Goal: Information Seeking & Learning: Learn about a topic

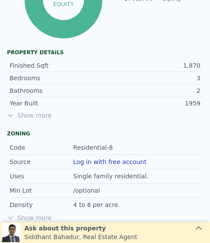
scroll to position [468, 0]
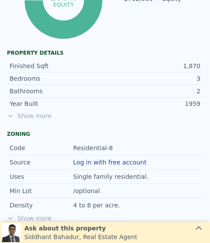
click at [20, 118] on span "Show more" at bounding box center [105, 116] width 196 height 9
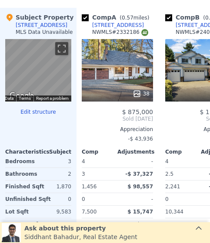
scroll to position [0, 0]
click at [105, 79] on div "38" at bounding box center [117, 70] width 71 height 62
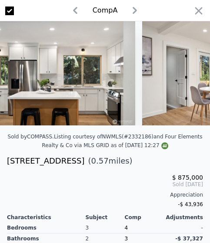
scroll to position [0, 1407]
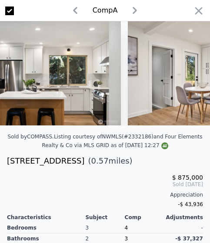
click at [204, 10] on icon "button" at bounding box center [198, 11] width 12 height 12
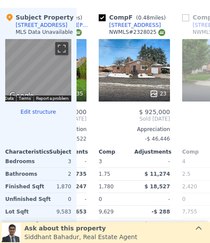
scroll to position [0, 400]
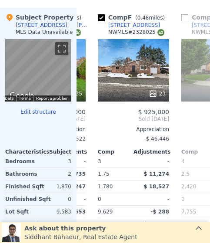
click at [114, 82] on div "23" at bounding box center [133, 70] width 71 height 62
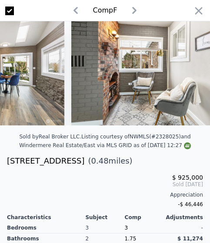
scroll to position [0, 1693]
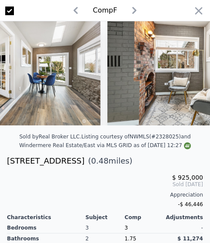
click at [202, 6] on icon "button" at bounding box center [198, 11] width 12 height 12
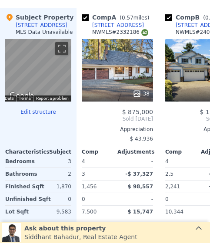
click at [86, 16] on input "checkbox" at bounding box center [85, 17] width 7 height 7
checkbox input "false"
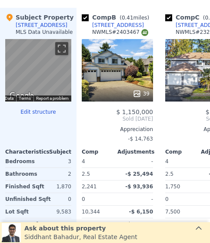
click at [87, 16] on input "checkbox" at bounding box center [85, 17] width 7 height 7
checkbox input "false"
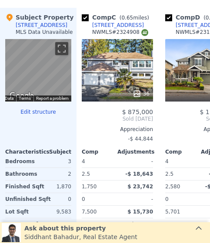
click at [88, 15] on input "checkbox" at bounding box center [85, 17] width 7 height 7
checkbox input "false"
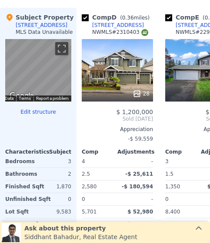
click at [89, 23] on link "[STREET_ADDRESS]" at bounding box center [113, 25] width 62 height 7
click at [88, 15] on input "checkbox" at bounding box center [85, 17] width 7 height 7
checkbox input "false"
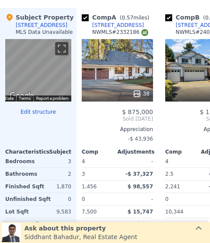
checkbox input "true"
click at [88, 17] on input "checkbox" at bounding box center [85, 17] width 7 height 7
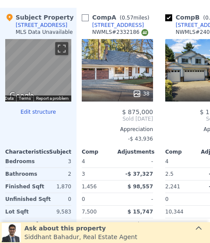
checkbox input "false"
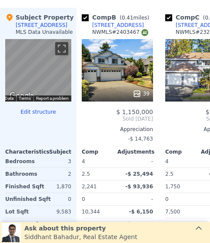
click at [87, 15] on input "checkbox" at bounding box center [85, 17] width 7 height 7
checkbox input "false"
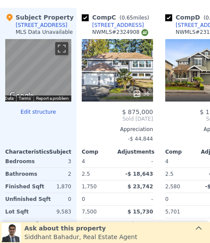
click at [90, 15] on div "Comp C ( 0.65 miles)" at bounding box center [117, 17] width 71 height 9
click at [87, 14] on input "checkbox" at bounding box center [85, 17] width 7 height 7
checkbox input "false"
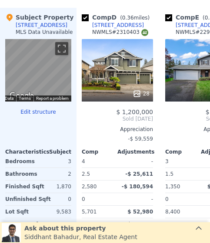
click at [88, 15] on input "checkbox" at bounding box center [85, 17] width 7 height 7
checkbox input "false"
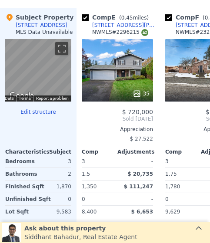
click at [93, 18] on div "Comp E ( 0.45 miles)" at bounding box center [117, 17] width 70 height 9
click at [86, 16] on input "checkbox" at bounding box center [85, 17] width 7 height 7
checkbox input "false"
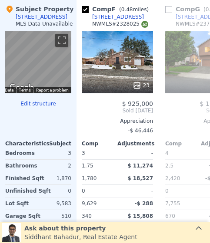
scroll to position [1148, 0]
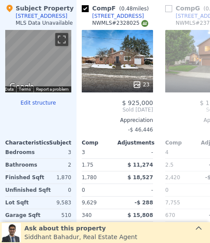
click at [202, 228] on icon at bounding box center [198, 228] width 9 height 9
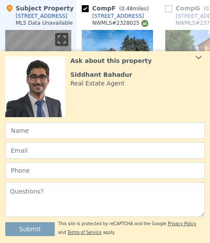
click at [204, 64] on div "Ask about this property [PERSON_NAME] Real Estate Agent" at bounding box center [137, 71] width 134 height 31
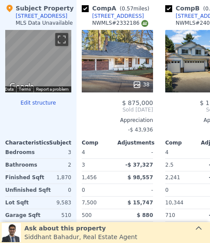
checkbox input "true"
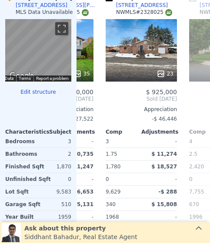
scroll to position [1149, 0]
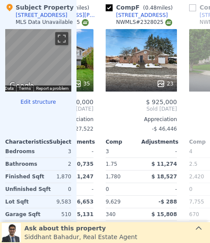
click at [135, 64] on div "23" at bounding box center [140, 60] width 71 height 62
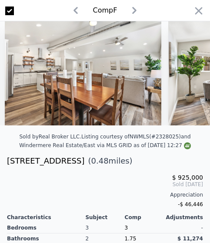
scroll to position [0, 128]
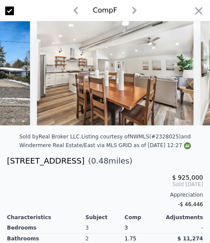
click at [199, 9] on icon "button" at bounding box center [198, 11] width 12 height 12
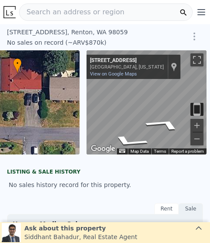
click at [36, 94] on div "• + −" at bounding box center [20, 102] width 120 height 104
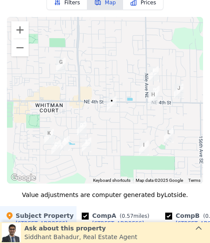
scroll to position [939, 0]
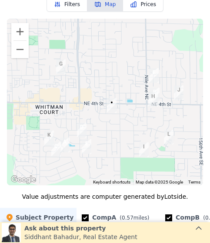
click at [66, 4] on button "Filters" at bounding box center [66, 4] width 41 height 15
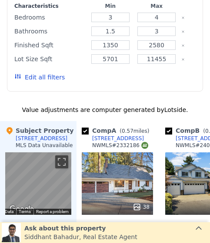
scroll to position [1003, 0]
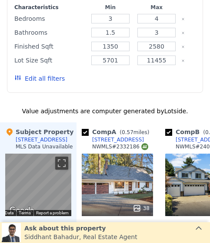
click at [32, 75] on button "Edit all filters" at bounding box center [39, 78] width 50 height 9
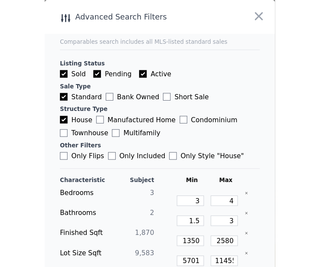
scroll to position [0, 0]
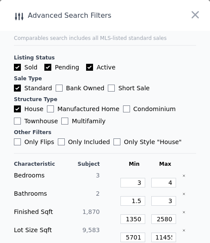
click at [199, 10] on icon "button" at bounding box center [195, 15] width 12 height 12
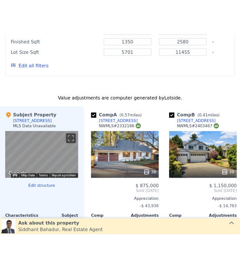
scroll to position [799, 0]
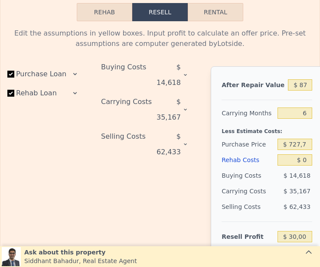
scroll to position [1273, 0]
click at [99, 4] on button "Rehab" at bounding box center [105, 12] width 56 height 18
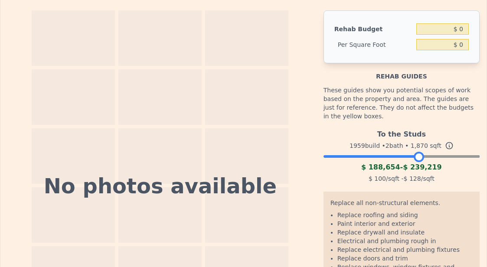
scroll to position [1271, 0]
click at [209, 49] on input "$ 0" at bounding box center [443, 44] width 52 height 11
type input "$ 0"
type input "$ 100"
type input "$ 187,000"
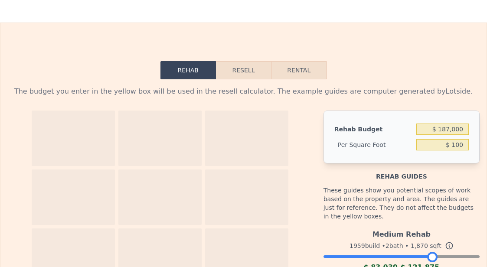
scroll to position [1158, 0]
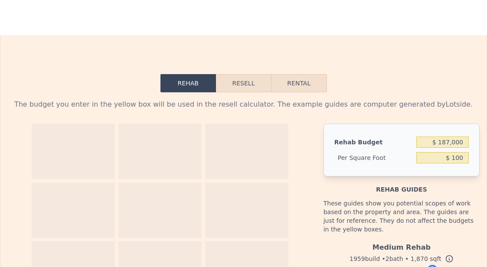
click at [209, 79] on button "Resell" at bounding box center [243, 83] width 55 height 18
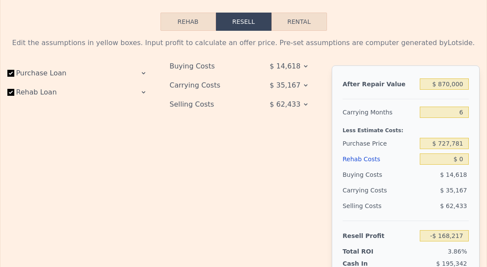
type input "$ 0"
type input "$ 30,001"
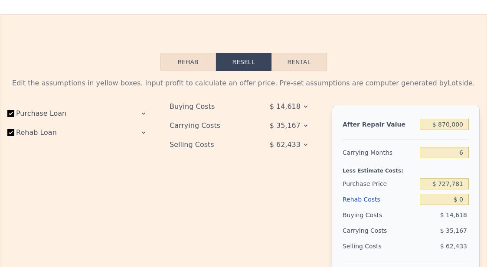
scroll to position [1162, 0]
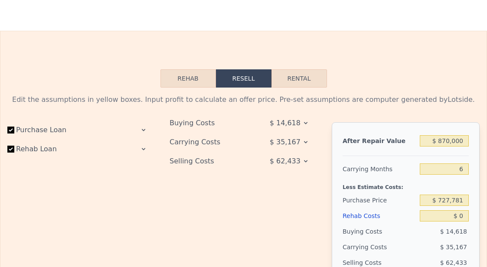
click at [180, 69] on button "Rehab" at bounding box center [189, 78] width 56 height 18
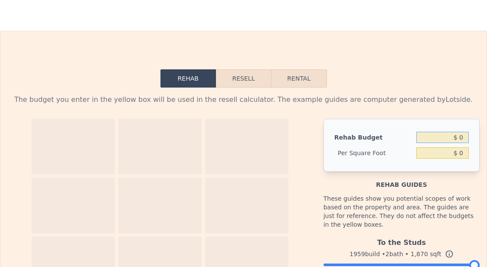
click at [209, 142] on input "$ 0" at bounding box center [443, 137] width 52 height 11
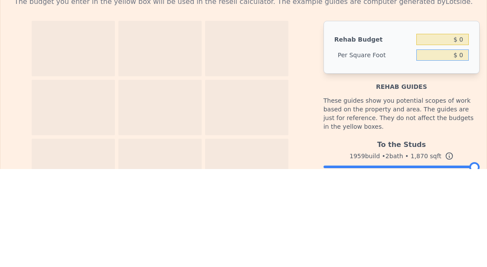
click at [209, 148] on input "$ 0" at bounding box center [443, 153] width 52 height 11
type input "$ 100"
type input "$ 187,000"
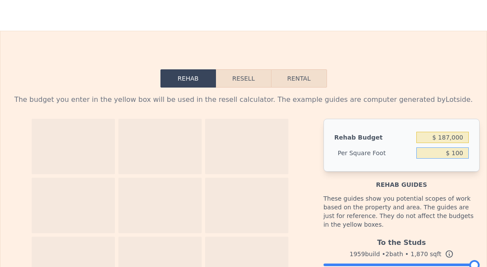
click at [209, 84] on button "Resell" at bounding box center [243, 78] width 55 height 18
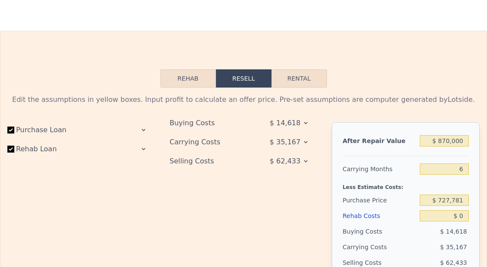
type input "$ 0"
type input "$ 30,001"
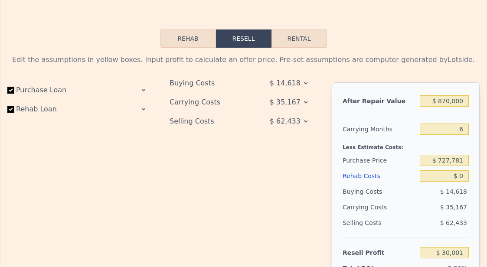
scroll to position [1203, 0]
click at [209, 164] on input "$ 727,781" at bounding box center [444, 159] width 49 height 11
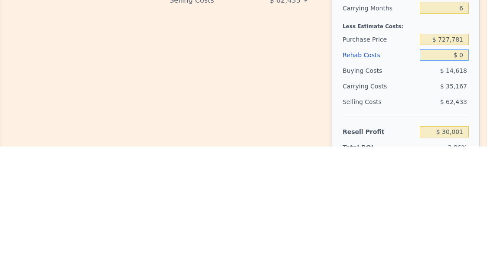
click at [209, 170] on input "$ 0" at bounding box center [444, 175] width 49 height 11
click at [209, 168] on div "$ 0" at bounding box center [444, 176] width 49 height 16
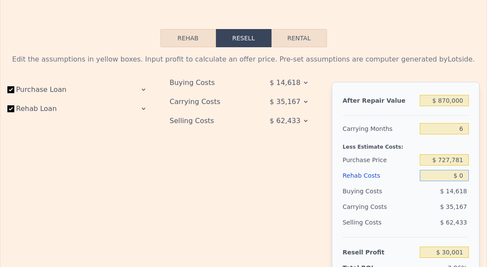
click at [209, 174] on input "$ 0" at bounding box center [444, 175] width 49 height 11
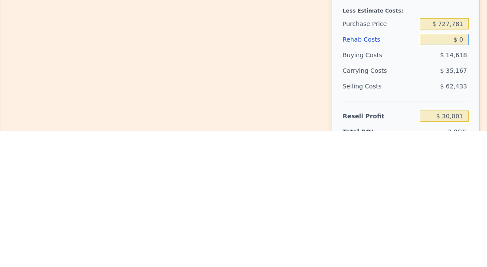
type input "$ 10"
type input "$ 29,991"
type input "$ 180"
type input "$ 29,812"
type input "$ 1,870"
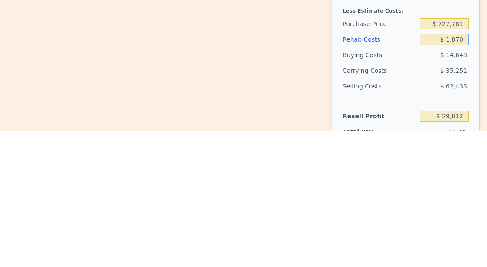
type input "$ 28,017"
type input "$ 18,700"
type input "$ 10,180"
type input "$ 187,000"
type input "-$ 168,217"
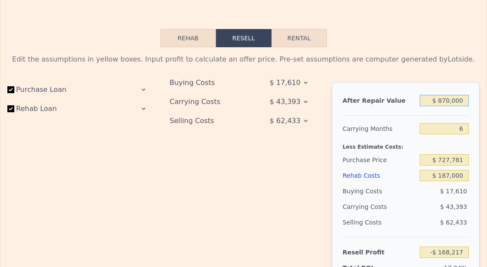
click at [209, 104] on input "$ 870,000" at bounding box center [444, 100] width 49 height 11
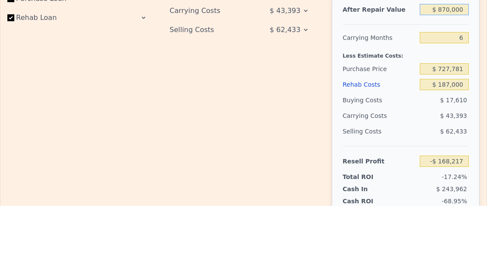
scroll to position [1236, 0]
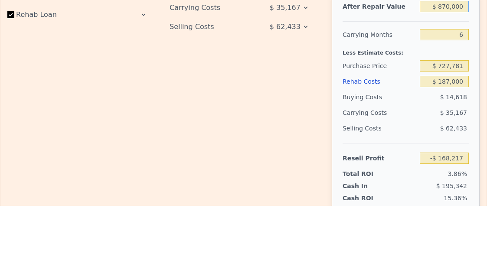
type input "$ 0"
type input "$ 30,001"
click at [209, 62] on input "$ 870,000" at bounding box center [444, 67] width 49 height 11
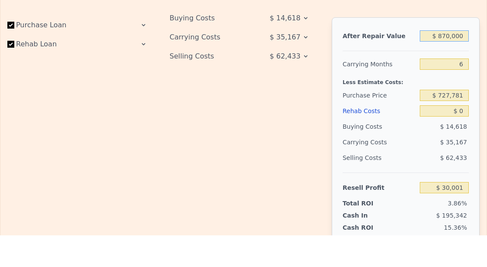
type input "$ 9"
type input "-$ 776,367"
type input "$ 90"
type input "-$ 776,292"
type input "$ 900"
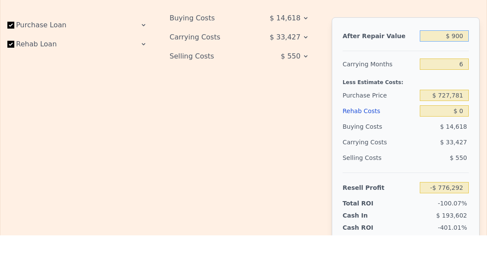
type input "-$ 775,543"
type input "$ 9,000"
type input "-$ 768,034"
type input "$ 90,000"
type input "-$ 692,958"
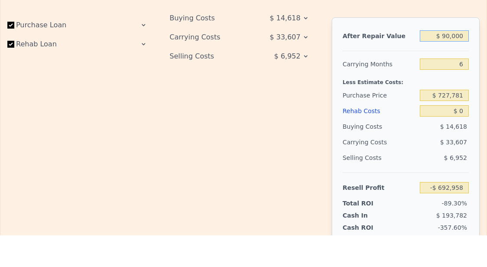
type input "$ 900,000"
type input "$ 57,807"
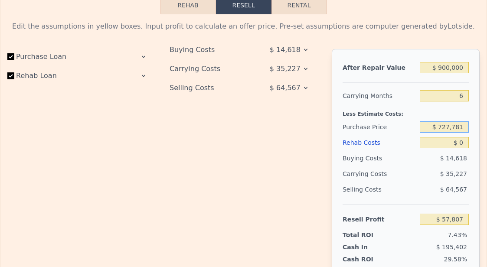
click at [209, 124] on input "$ 727,781" at bounding box center [444, 126] width 49 height 11
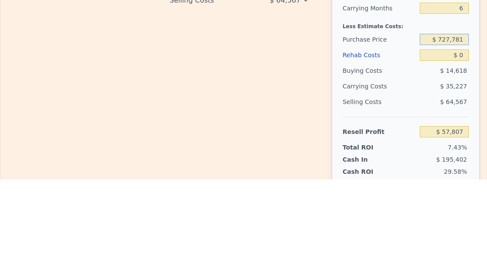
click at [209, 121] on input "$ 727,781" at bounding box center [444, 126] width 49 height 11
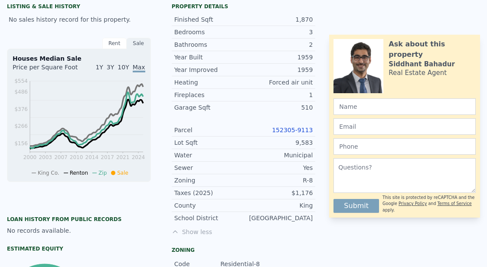
scroll to position [41, 0]
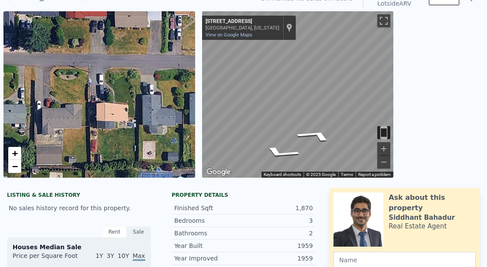
type input "$ 727,781"
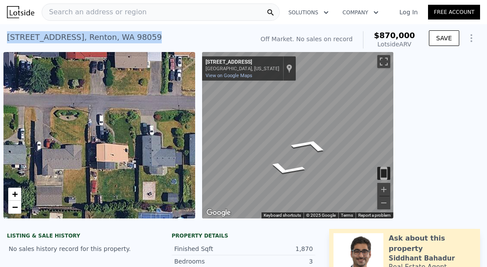
type input "$ 870,000"
type input "$ 30,001"
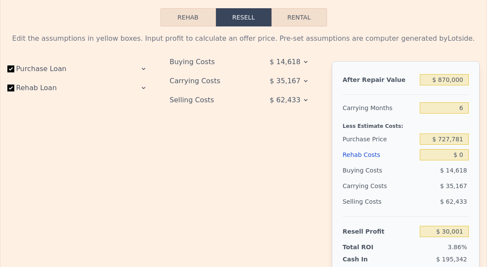
scroll to position [1224, 0]
click at [200, 25] on button "Rehab" at bounding box center [189, 17] width 56 height 18
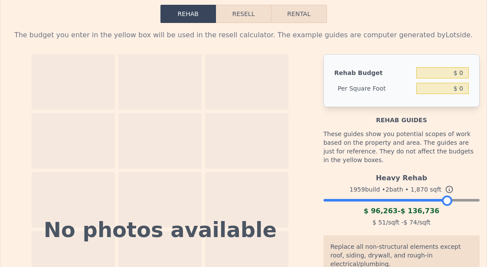
scroll to position [1227, 0]
click at [209, 16] on button "Resell" at bounding box center [243, 14] width 55 height 18
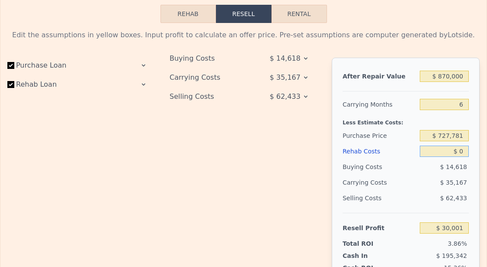
click at [209, 149] on input "$ 0" at bounding box center [444, 151] width 49 height 11
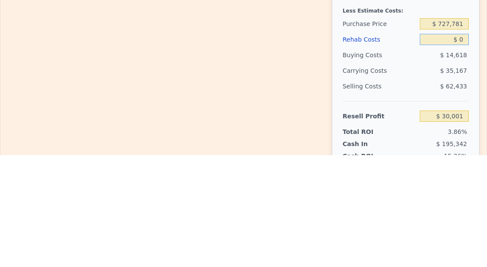
type input "$ 10"
type input "$ 29,991"
type input "$ 100"
type input "$ 29,893"
type input "$ 1,000"
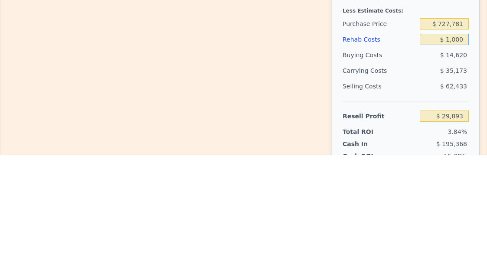
type input "$ 28,943"
type input "$ 10,000"
type input "$ 19,403"
type input "$ 100,000"
type input "-$ 75,997"
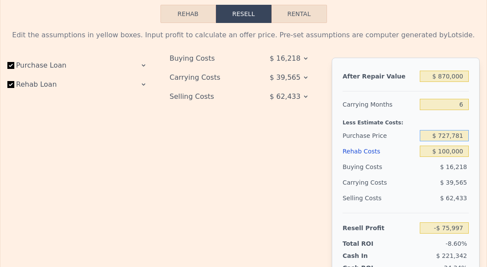
click at [209, 136] on input "$ 727,781" at bounding box center [444, 135] width 49 height 11
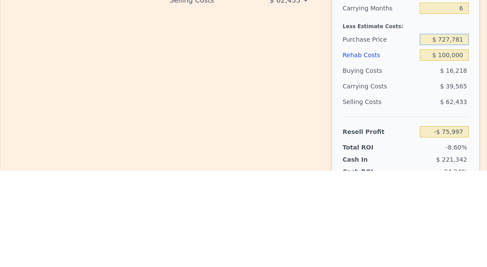
click at [209, 130] on input "$ 727,781" at bounding box center [444, 135] width 49 height 11
type input "$ 650,000"
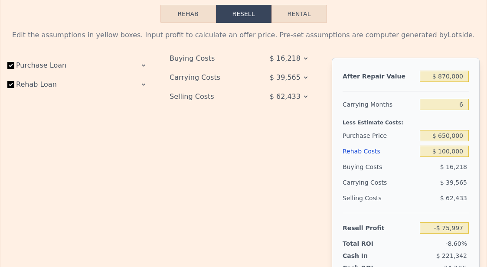
click at [209, 194] on div "Selling Costs" at bounding box center [380, 198] width 74 height 16
type input "$ 6,707"
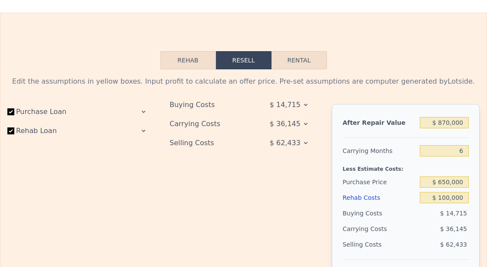
scroll to position [1181, 0]
click at [209, 180] on input "$ 650,000" at bounding box center [444, 182] width 49 height 11
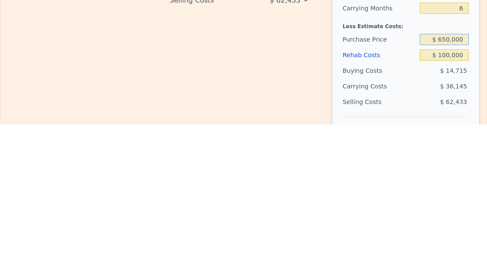
click at [209, 177] on input "$ 650,000" at bounding box center [444, 182] width 49 height 11
type input "$ 600,000"
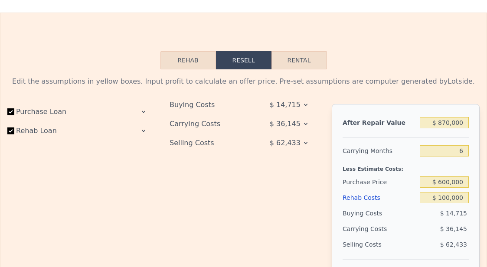
click at [209, 179] on div "Purchase Price" at bounding box center [380, 182] width 74 height 16
type input "$ 59,876"
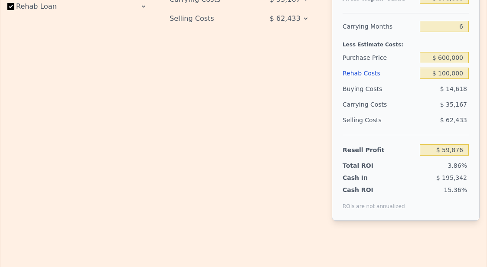
type input "$ 0"
type input "$ 30,001"
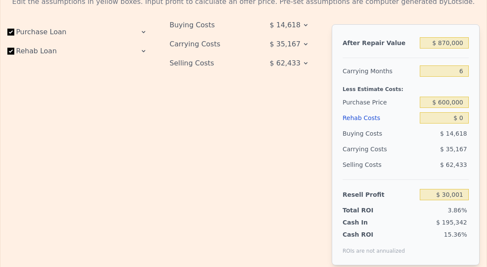
scroll to position [1260, 0]
click at [209, 124] on input "$ 0" at bounding box center [444, 118] width 49 height 11
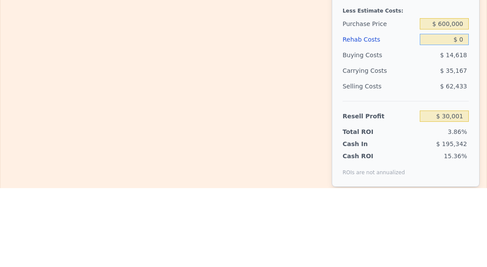
type input "$ 01"
type input "$ 30,000"
type input "$ 010"
type input "$ 29,991"
type input "$ 0100"
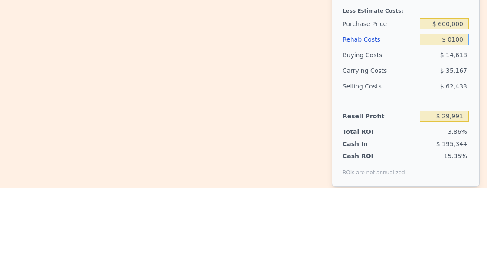
type input "$ 29,893"
type input "$ 01,000"
type input "$ 28,943"
type input "$ 010,000"
type input "$ 19,403"
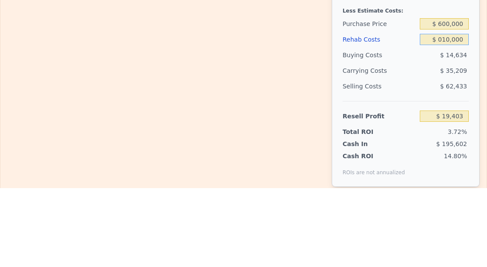
type input "$ 0100,000"
type input "-$ 75,997"
type input "$ 010,000"
type input "$ 19,403"
type input "$ 01,000"
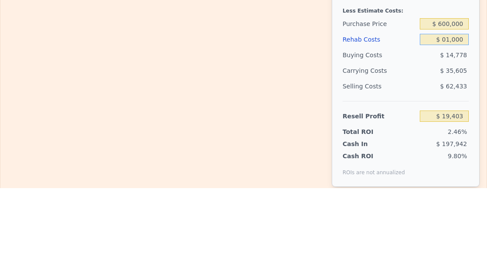
type input "$ 28,943"
type input "$ 0100"
type input "$ 29,893"
type input "$ 010"
type input "$ 29,991"
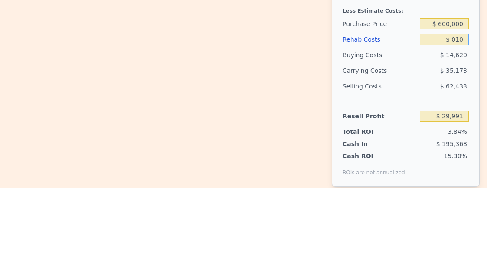
type input "$ 01"
type input "$ 30,000"
type input "$ 0"
type input "$ 30,001"
type input "$ 1"
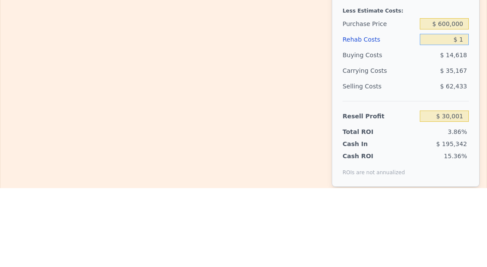
type input "$ 30,000"
type input "$ 10"
type input "$ 29,991"
type input "$ 100"
type input "$ 29,893"
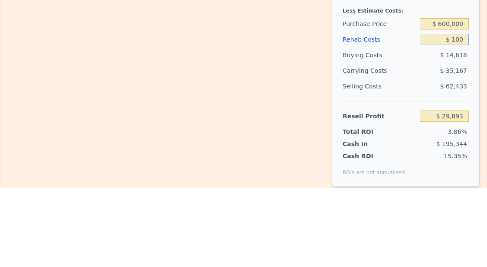
type input "$ 1,000"
type input "$ 28,943"
type input "$ 10,000"
type input "$ 19,403"
type input "$ 100,000"
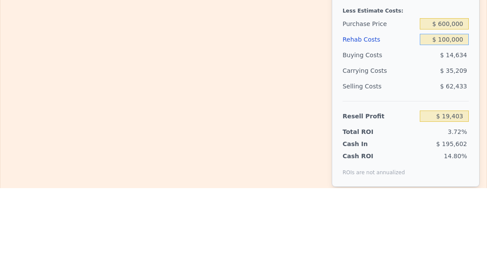
type input "-$ 75,997"
type input "$ 1,000,000"
type input "-$ 1,029,997"
type input "$ 100,000"
type input "-$ 75,997"
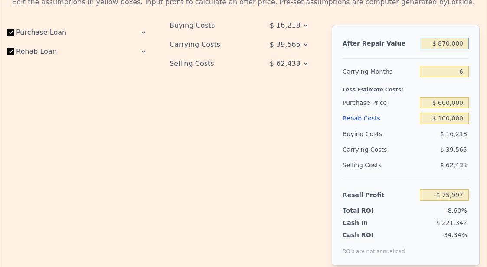
click at [209, 49] on input "$ 870,000" at bounding box center [444, 43] width 49 height 11
click at [209, 39] on input "$ 870,000" at bounding box center [444, 43] width 49 height 11
click at [209, 46] on input "$ 870,000" at bounding box center [444, 43] width 49 height 11
type input "$ 9"
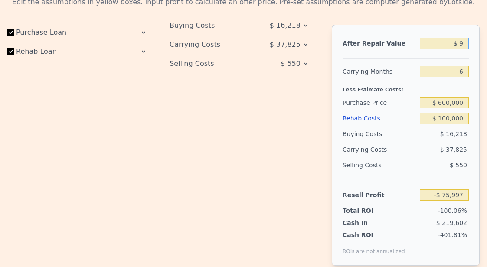
type input "-$ 882,365"
type input "$ 90"
type input "-$ 882,290"
type input "$ 900"
type input "-$ 881,541"
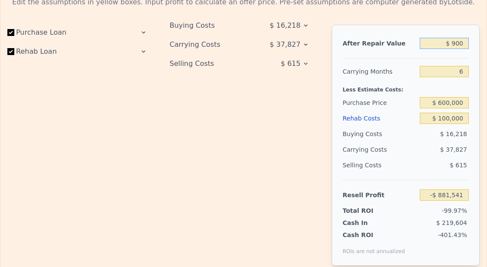
type input "$ 9,000"
type input "-$ 874,032"
type input "$ 90,000"
type input "-$ 798,956"
type input "$ 900,000"
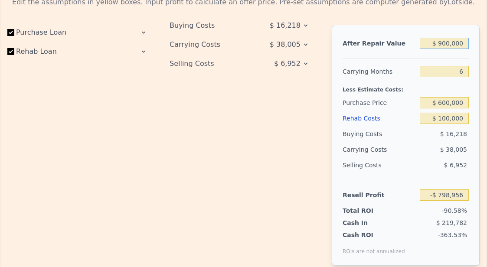
type input "-$ 48,191"
click at [209, 140] on div "$ 16,218" at bounding box center [444, 134] width 49 height 16
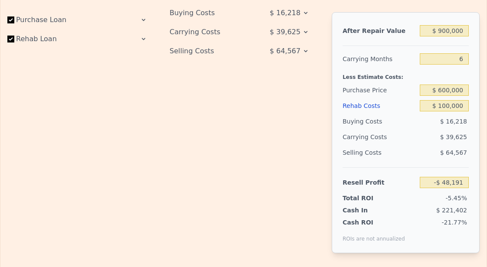
scroll to position [1272, 0]
click at [209, 153] on div "Selling Costs" at bounding box center [380, 153] width 74 height 16
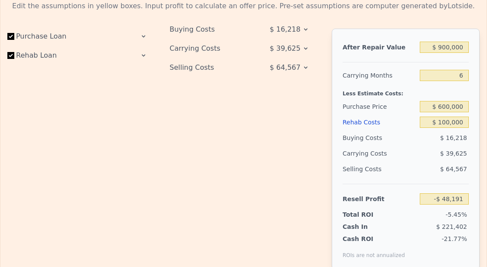
scroll to position [1256, 0]
click at [209, 123] on input "$ 100,000" at bounding box center [444, 122] width 49 height 11
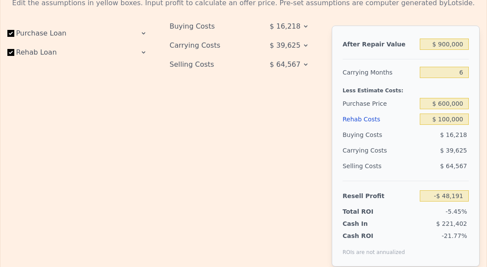
scroll to position [1258, 0]
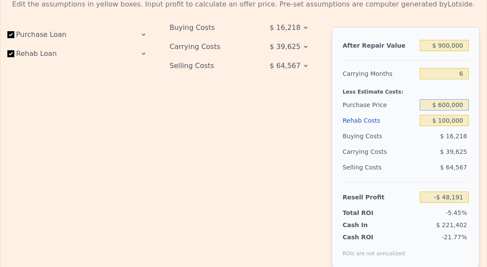
click at [209, 109] on input "$ 600,000" at bounding box center [444, 104] width 49 height 11
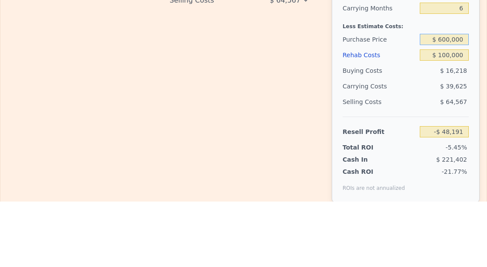
type input "$ 60,000"
type input "$ 870,000"
type input "$ 600,000"
type input "$ 0"
type input "$ 165,874"
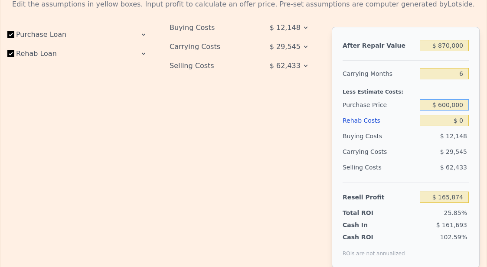
click at [209, 105] on input "$ 600,000" at bounding box center [444, 104] width 49 height 11
click at [209, 125] on input "$ 0" at bounding box center [444, 120] width 49 height 11
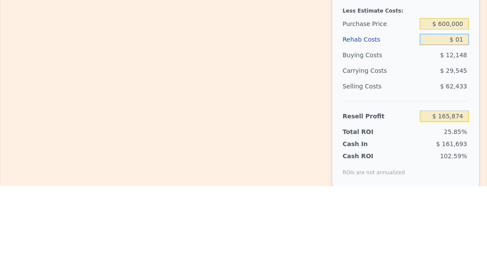
type input "$ 010"
type input "$ 165,864"
type input "$ 00"
type input "$ 30,001"
type input "$ 0"
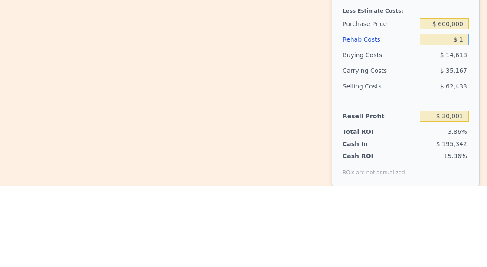
type input "$ 10"
type input "$ 29,991"
type input "$ 100"
type input "$ 29,893"
type input "$ 1,000"
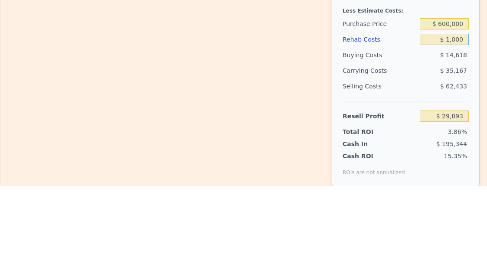
type input "$ 28,943"
type input "$ 10,000"
type input "$ 19,403"
type input "$ 100,000"
type input "-$ 75,997"
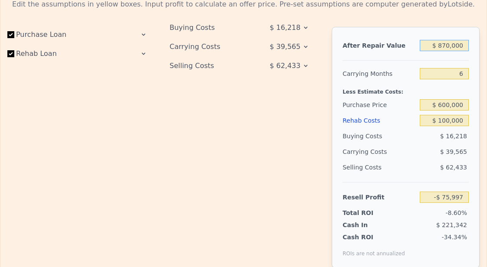
click at [209, 49] on input "$ 870,000" at bounding box center [444, 45] width 49 height 11
click at [209, 50] on input "$ 870,000" at bounding box center [444, 45] width 49 height 11
click at [209, 49] on input "$ 870,000" at bounding box center [444, 45] width 49 height 11
type input "$ 0"
type input "$ 30,001"
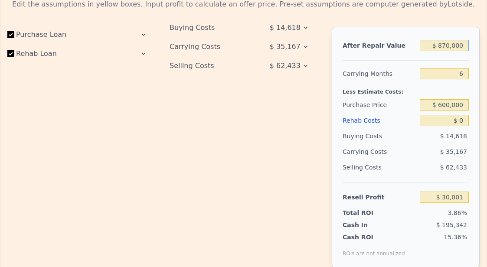
type input "$ 9"
type input "-$ 776,367"
type input "$ 90"
type input "-$ 776,292"
type input "$ 900"
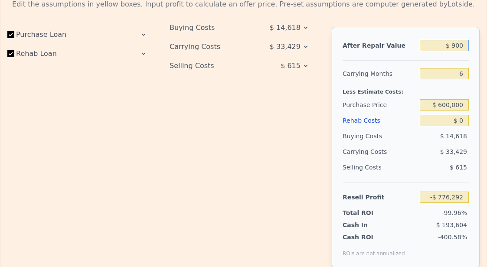
type input "-$ 775,543"
type input "$ 9,000"
type input "-$ 768,034"
type input "$ 90,000"
type input "-$ 692,958"
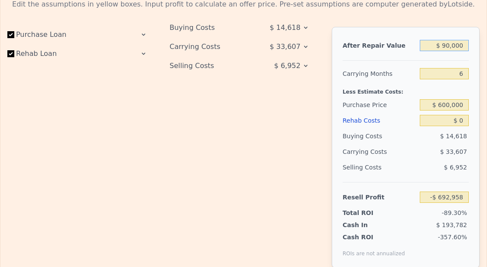
type input "$ 900,000"
type input "$ 57,807"
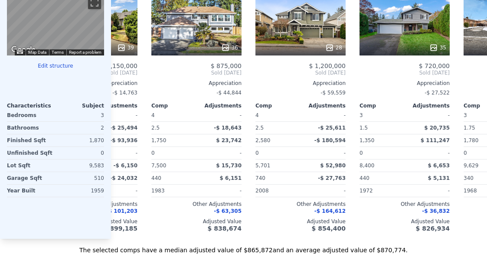
type input "$ 870,000"
type input "$ 30,001"
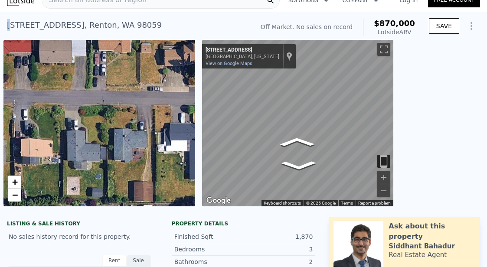
scroll to position [0, 0]
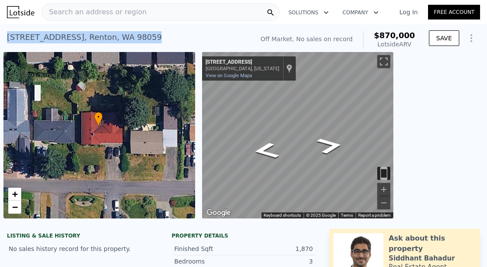
click at [70, 39] on div "[STREET_ADDRESS]" at bounding box center [84, 37] width 155 height 12
copy div "[STREET_ADDRESS] No sales on record (~ARV $870k )"
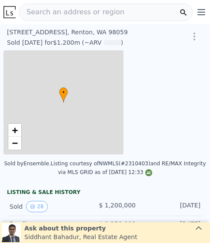
scroll to position [0, 3]
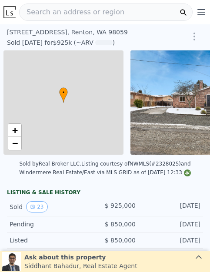
scroll to position [0, 3]
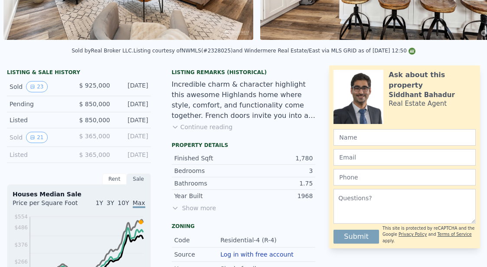
scroll to position [179, 0]
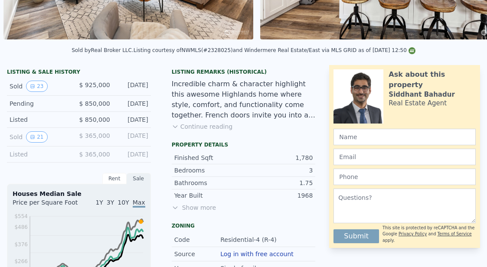
click at [186, 124] on button "Continue reading" at bounding box center [202, 126] width 61 height 9
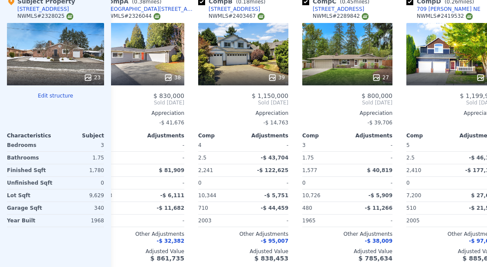
scroll to position [0, 31]
